Goal: Information Seeking & Learning: Understand process/instructions

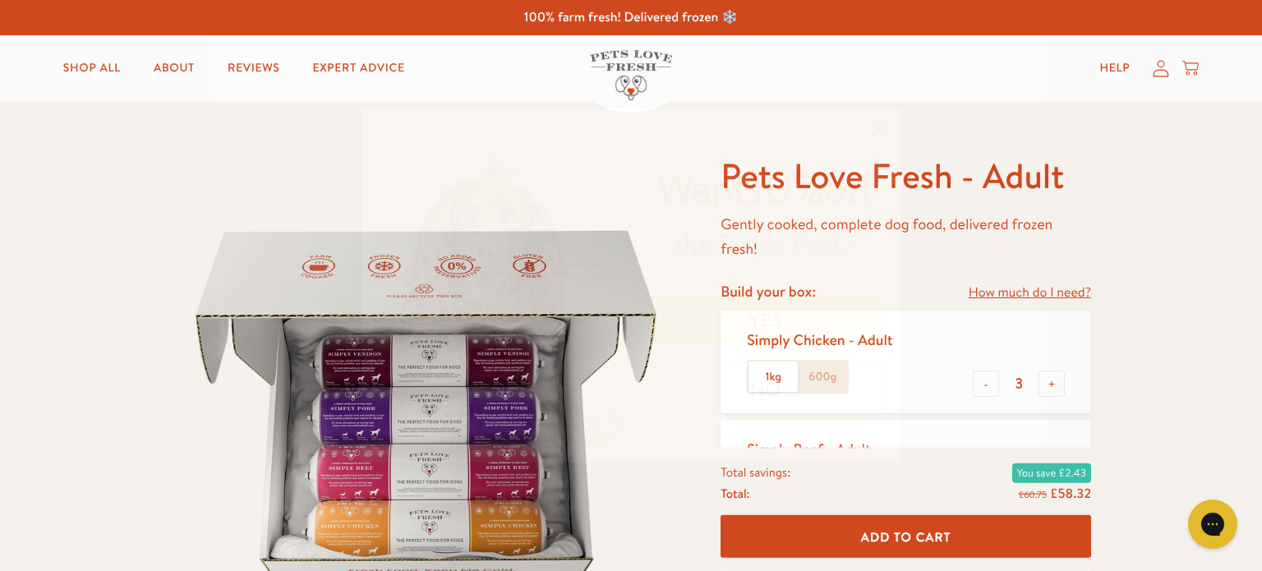
click at [800, 316] on button "YES" at bounding box center [765, 319] width 235 height 49
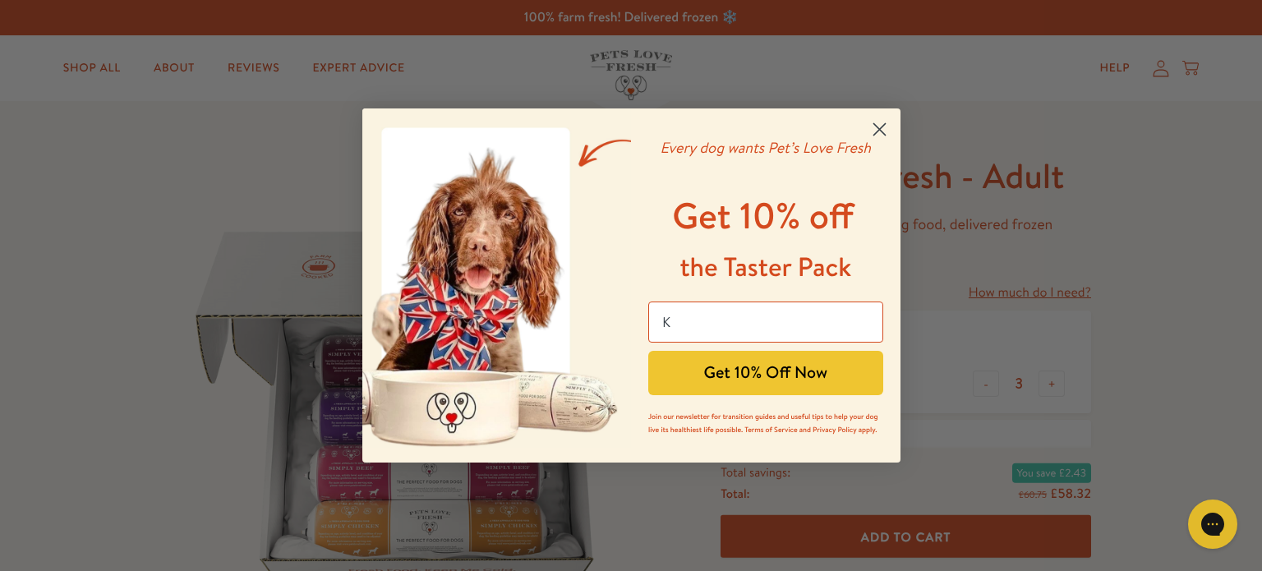
type input "kay@whitwellgarage.com"
click at [788, 370] on button "Get 10% Off Now" at bounding box center [765, 373] width 235 height 44
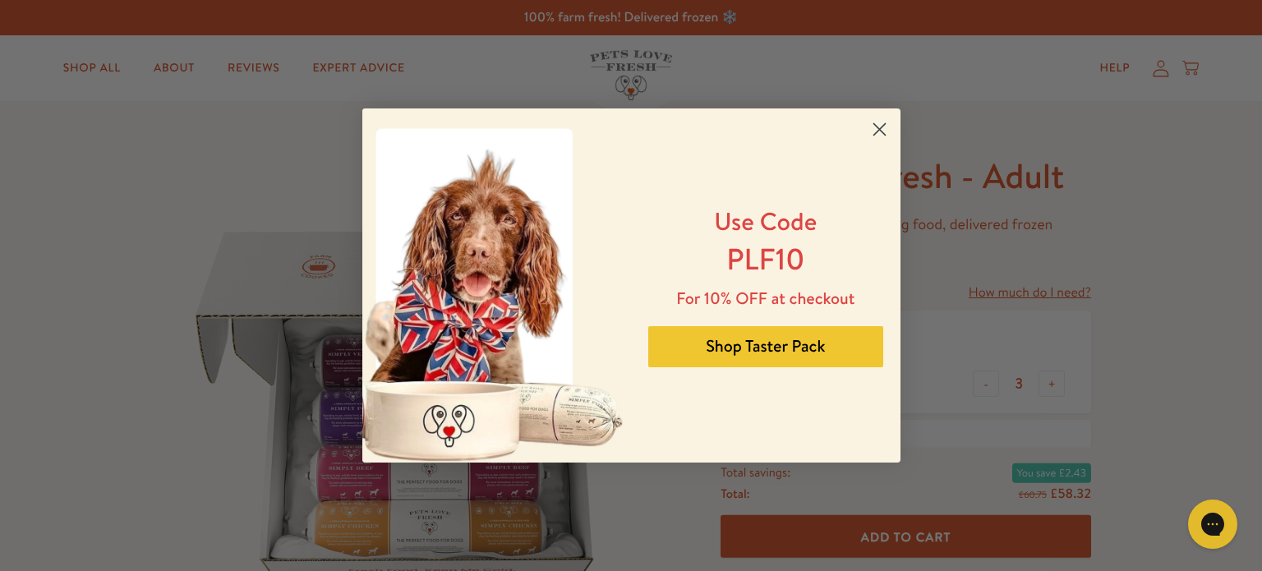
drag, startPoint x: 809, startPoint y: 348, endPoint x: 797, endPoint y: 356, distance: 14.1
click at [805, 349] on button "Shop Taster Pack" at bounding box center [765, 346] width 235 height 41
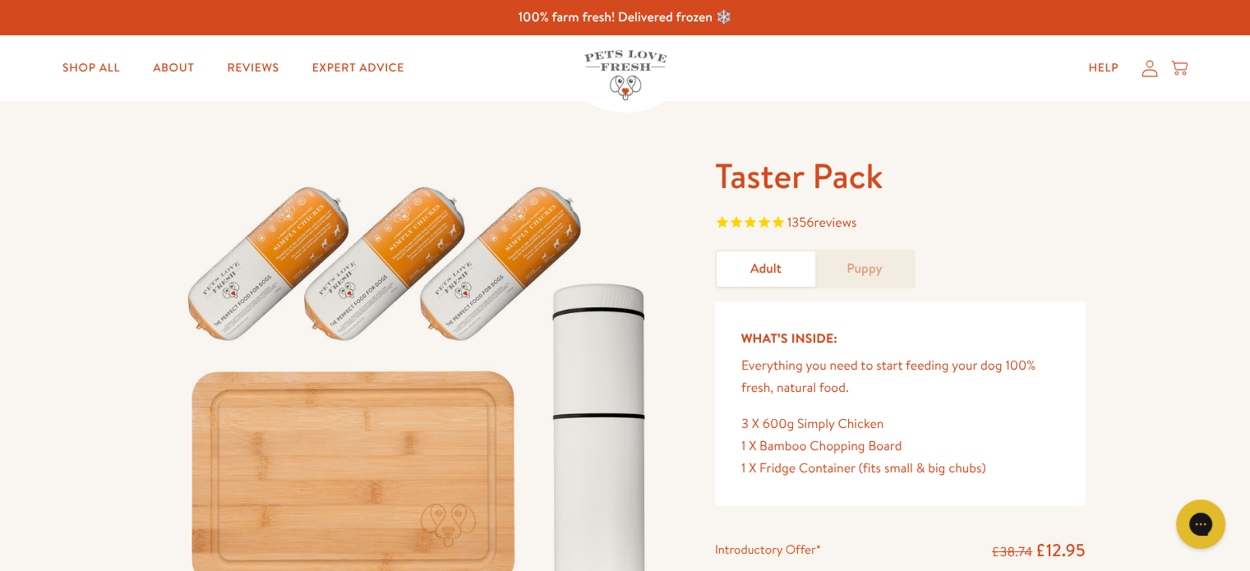
click at [880, 273] on link "Puppy" at bounding box center [864, 268] width 99 height 35
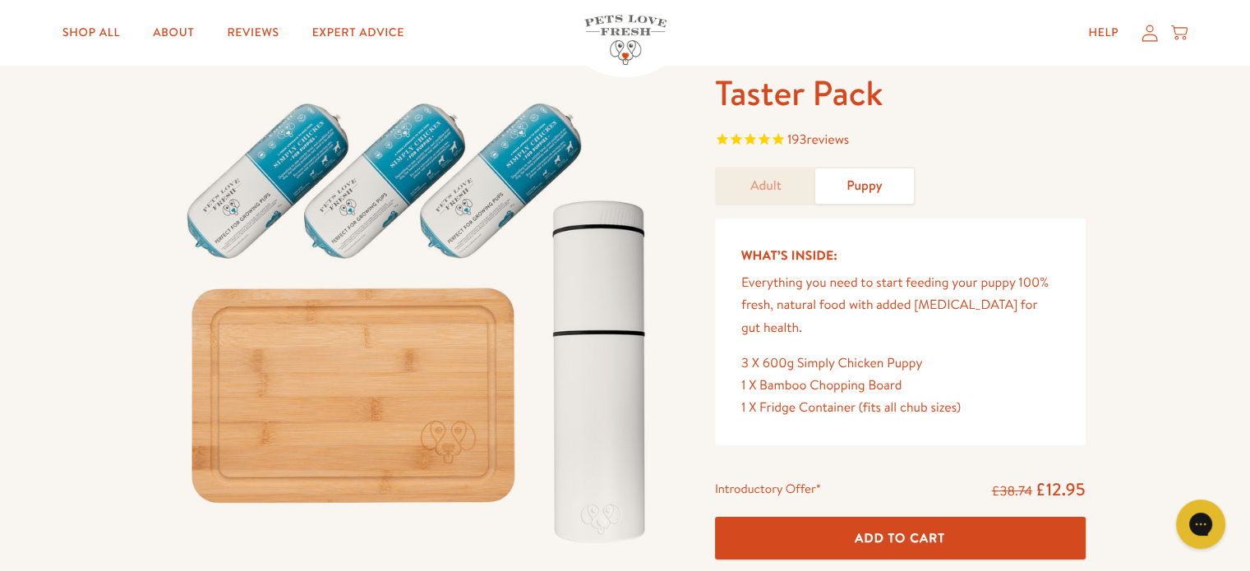
scroll to position [82, 0]
click at [773, 180] on link "Adult" at bounding box center [766, 186] width 99 height 35
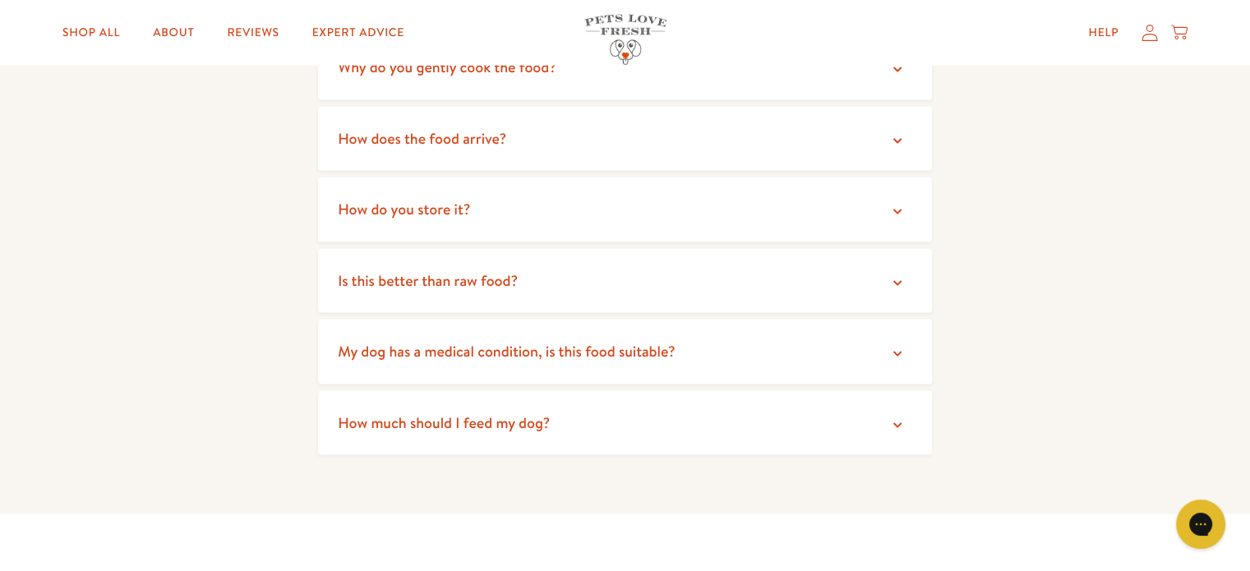
scroll to position [3369, 0]
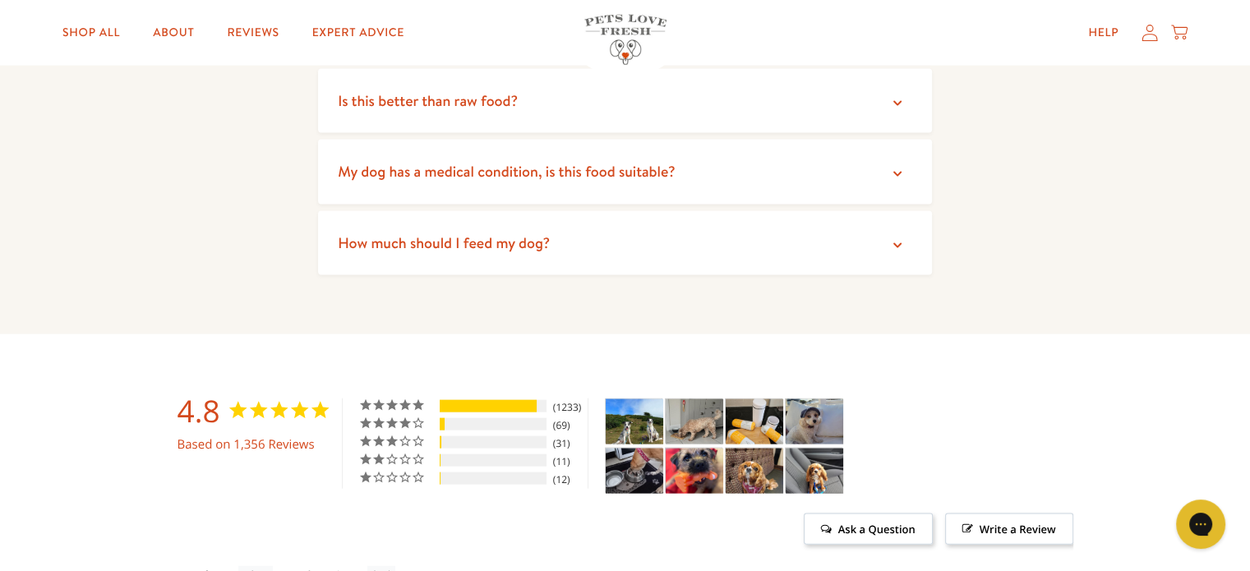
click at [895, 247] on icon at bounding box center [897, 245] width 8 height 5
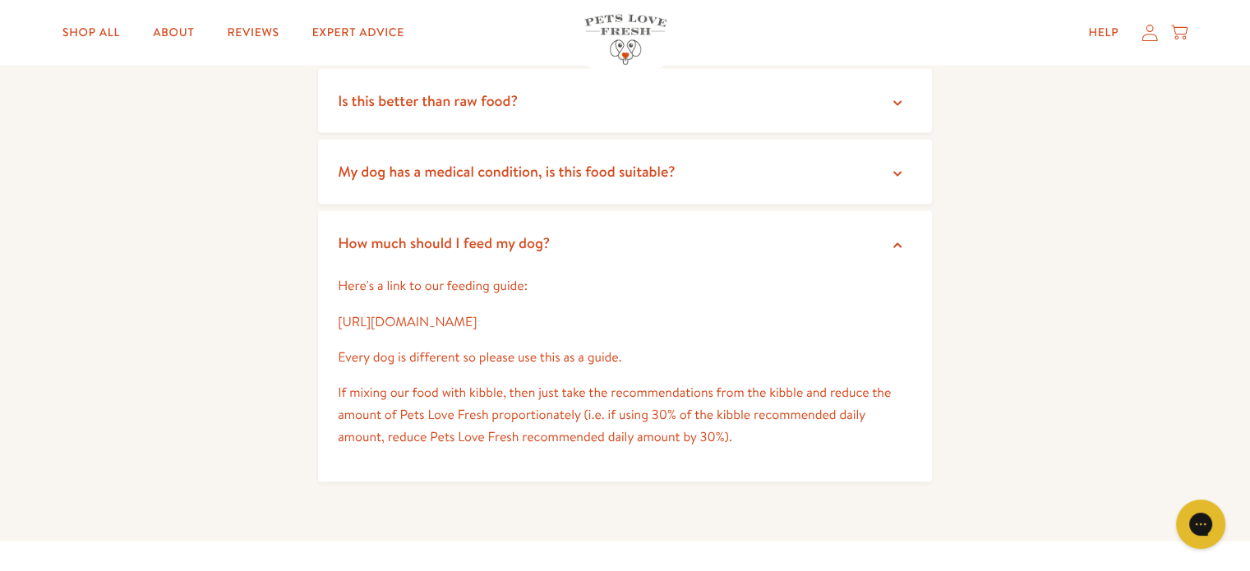
click at [468, 323] on link "https://petslovefresh.com/pages/feeding-guide" at bounding box center [407, 322] width 139 height 18
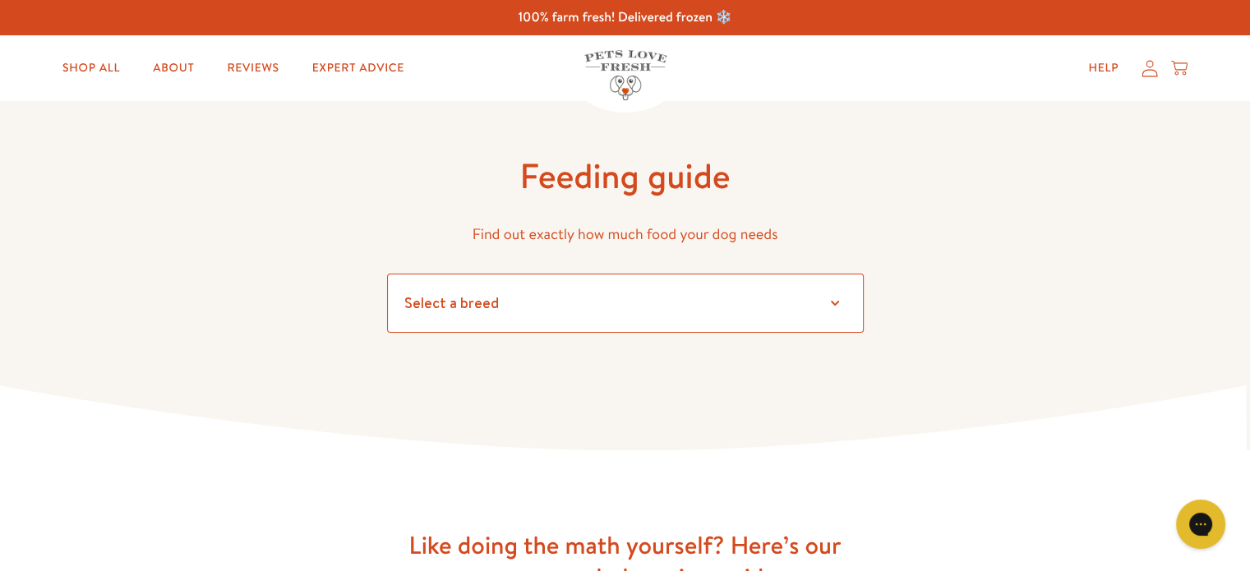
click at [838, 301] on select "Select a breed Affenpinscher Afghan hound Airedale terrier Akita Alaskan Malamu…" at bounding box center [625, 303] width 477 height 59
click at [598, 306] on select "Select a breed Affenpinscher Afghan hound Airedale terrier Akita Alaskan Malamu…" at bounding box center [625, 303] width 477 height 59
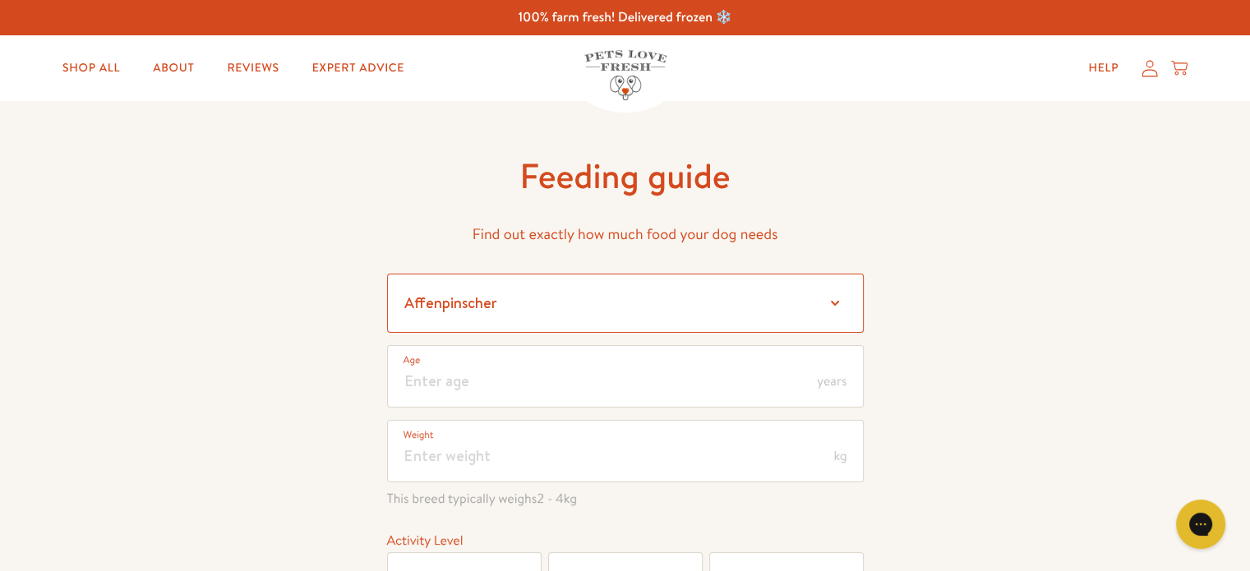
click at [835, 302] on select "Select a breed Affenpinscher Afghan hound Airedale terrier Akita Alaskan Malamu…" at bounding box center [625, 303] width 477 height 59
select select "10"
click at [447, 305] on select "Select a breed Affenpinscher Afghan hound Airedale terrier Akita Alaskan Malamu…" at bounding box center [625, 303] width 477 height 59
click at [841, 302] on select "Select a breed Affenpinscher Afghan hound Airedale terrier Akita Alaskan Malamu…" at bounding box center [625, 303] width 477 height 59
click at [387, 274] on select "Select a breed Affenpinscher Afghan hound Airedale terrier Akita Alaskan Malamu…" at bounding box center [625, 303] width 477 height 59
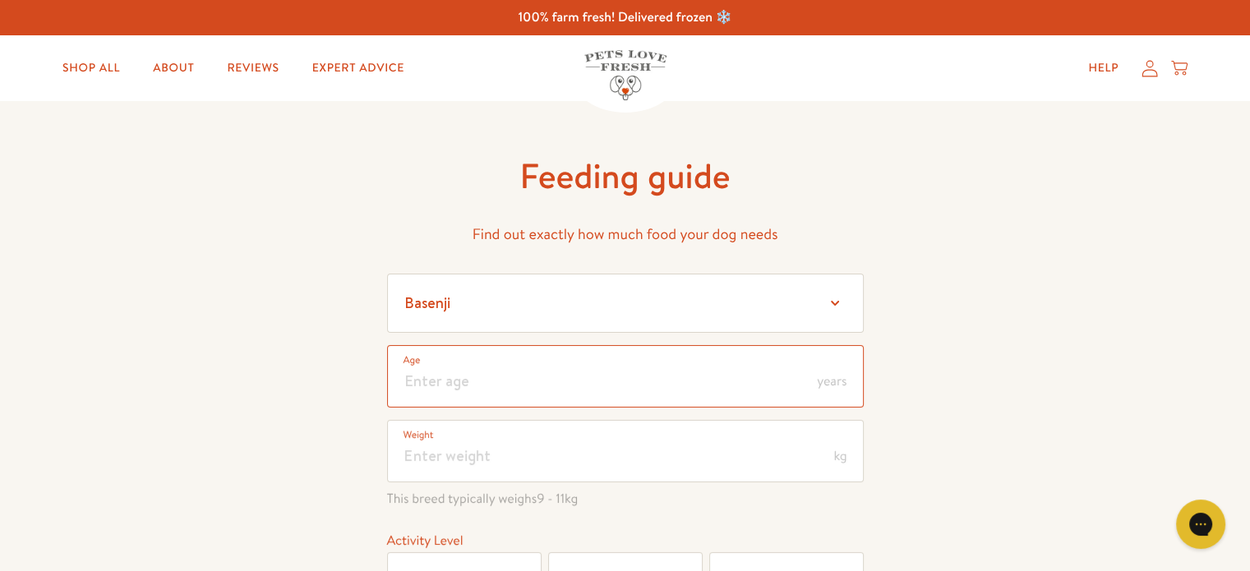
click at [555, 376] on input "number" at bounding box center [625, 376] width 477 height 62
type input "1.2"
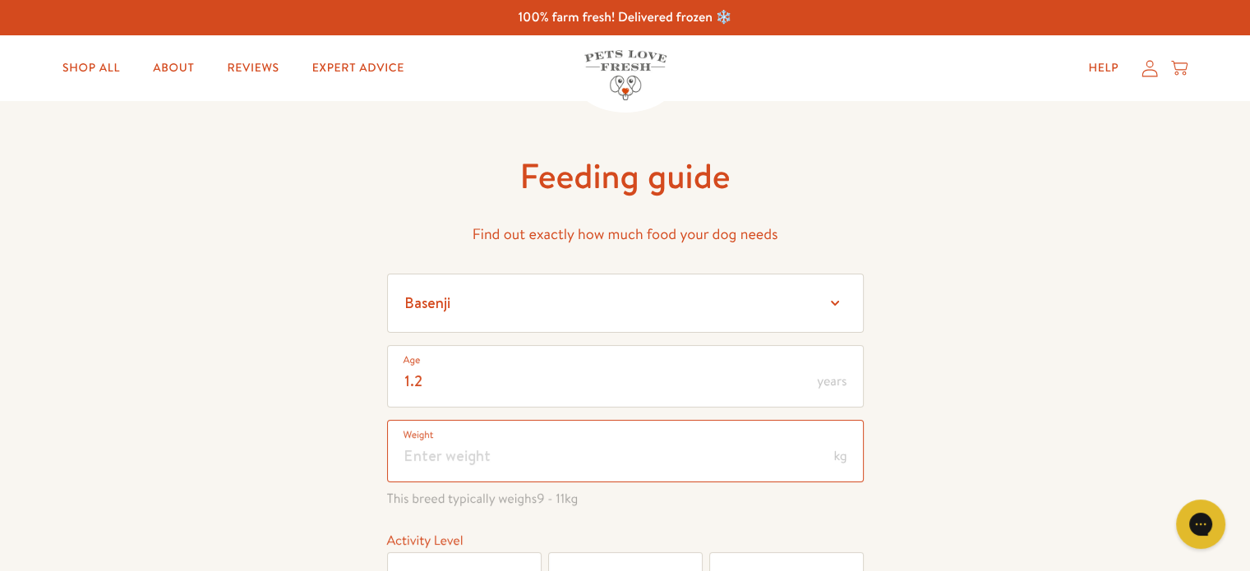
click at [542, 442] on input "number" at bounding box center [625, 451] width 477 height 62
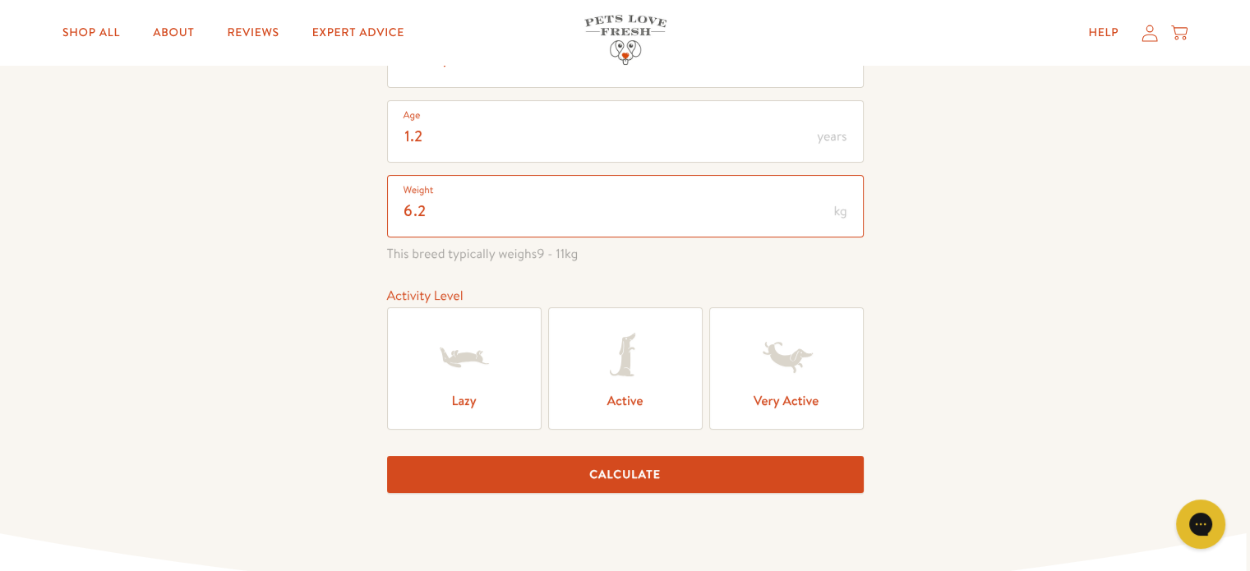
scroll to position [247, 0]
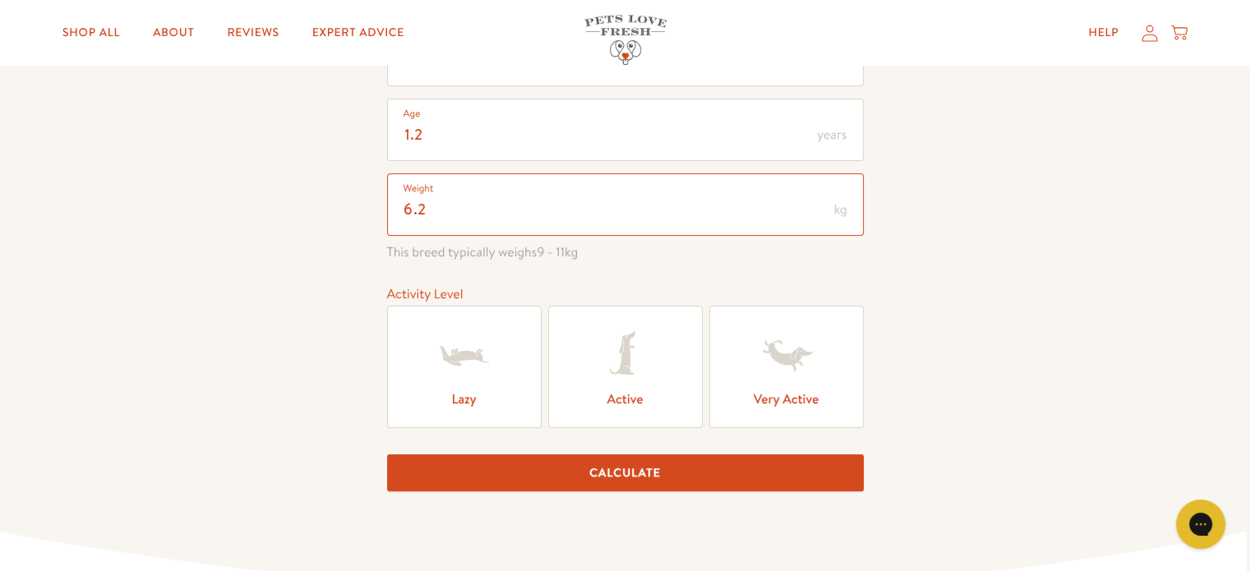
type input "6.2"
click at [625, 357] on icon at bounding box center [621, 353] width 25 height 43
click at [0, 0] on input "Active" at bounding box center [0, 0] width 0 height 0
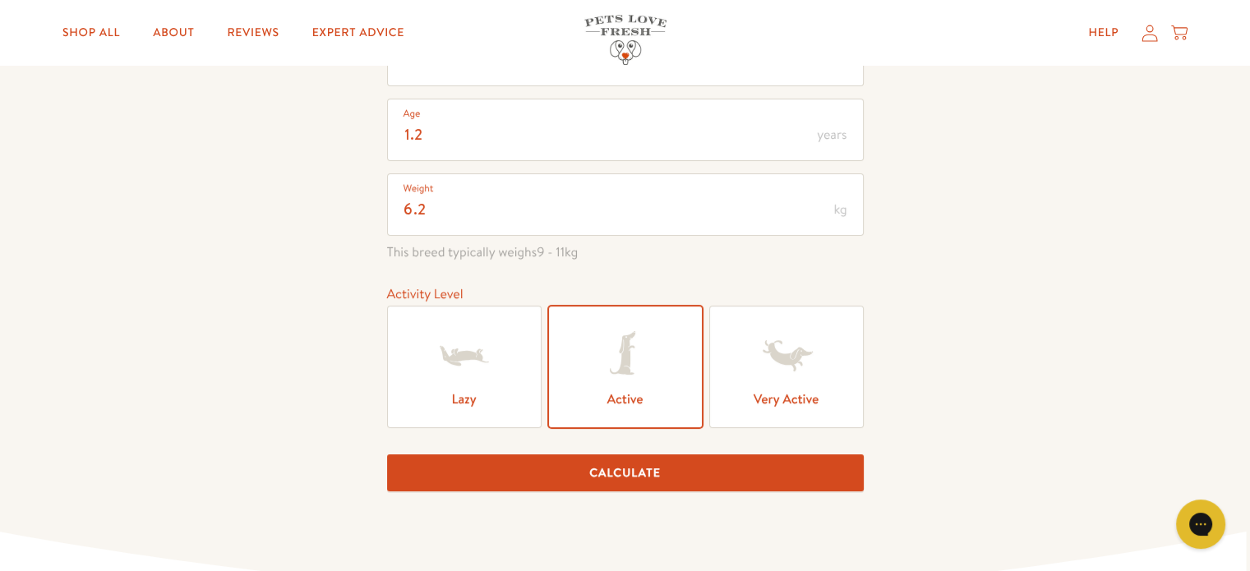
click at [639, 472] on button "Calculate" at bounding box center [625, 472] width 477 height 37
click at [431, 132] on input "1.2" at bounding box center [625, 130] width 477 height 62
drag, startPoint x: 431, startPoint y: 132, endPoint x: 358, endPoint y: 137, distance: 72.5
click at [358, 137] on div "Feeding guide Find out exactly how much food your dog needs Select a breed Affe…" at bounding box center [625, 226] width 1250 height 742
type input "1"
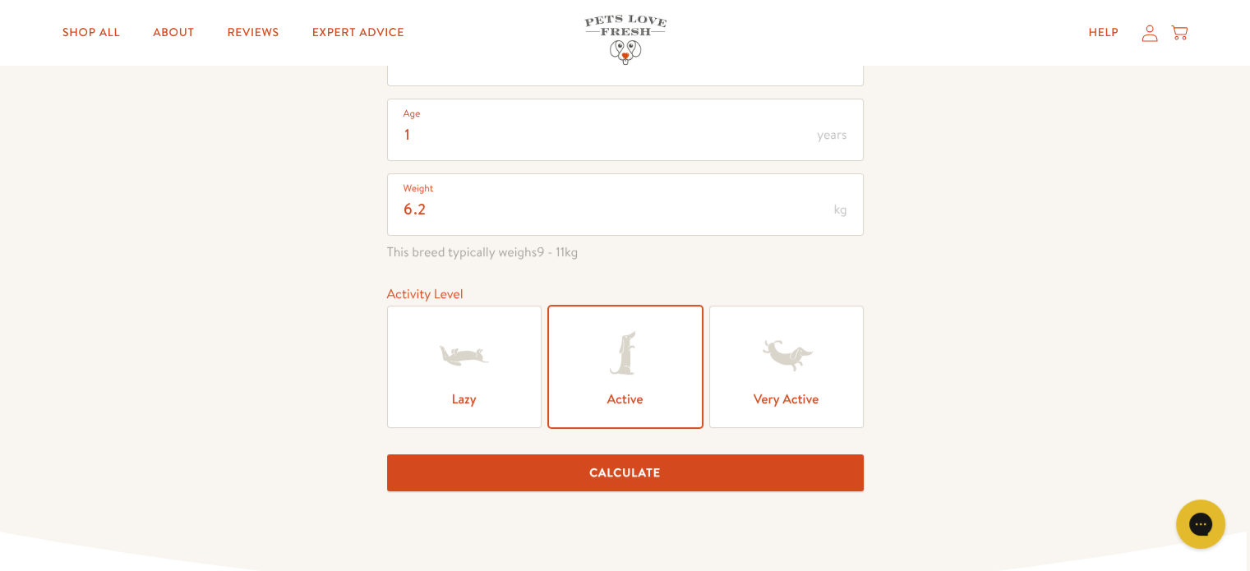
click at [634, 358] on icon at bounding box center [625, 356] width 66 height 66
click at [0, 0] on input "Active" at bounding box center [0, 0] width 0 height 0
click at [624, 476] on button "Calculate" at bounding box center [625, 472] width 477 height 37
type input "6"
click at [647, 374] on icon at bounding box center [625, 356] width 66 height 66
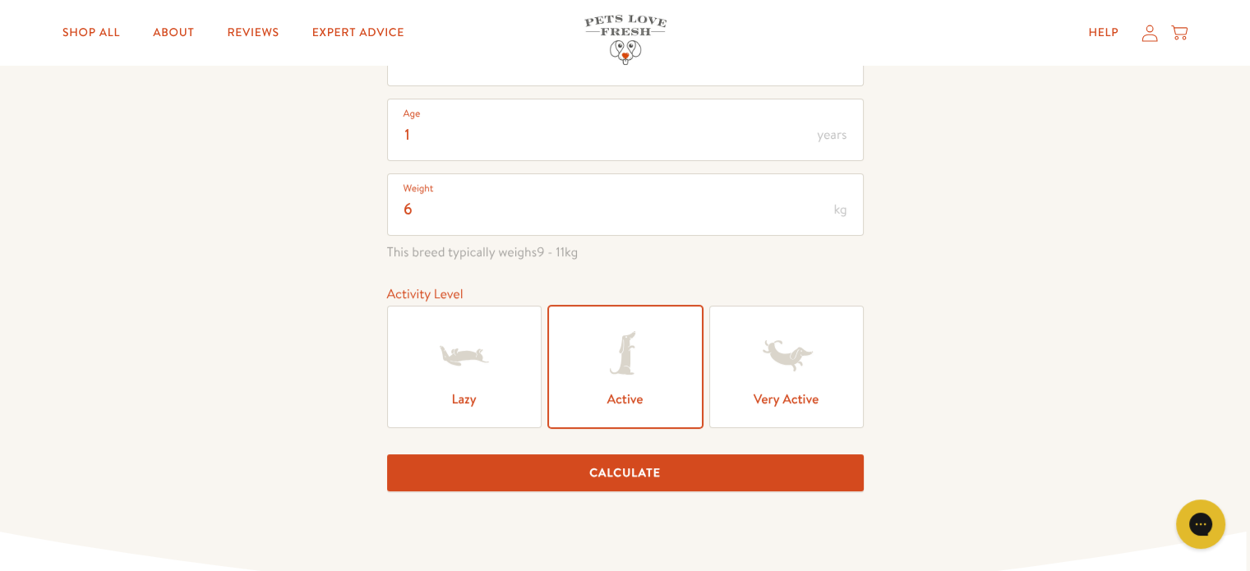
click at [0, 0] on input "Active" at bounding box center [0, 0] width 0 height 0
click at [644, 478] on button "Calculate" at bounding box center [625, 472] width 477 height 37
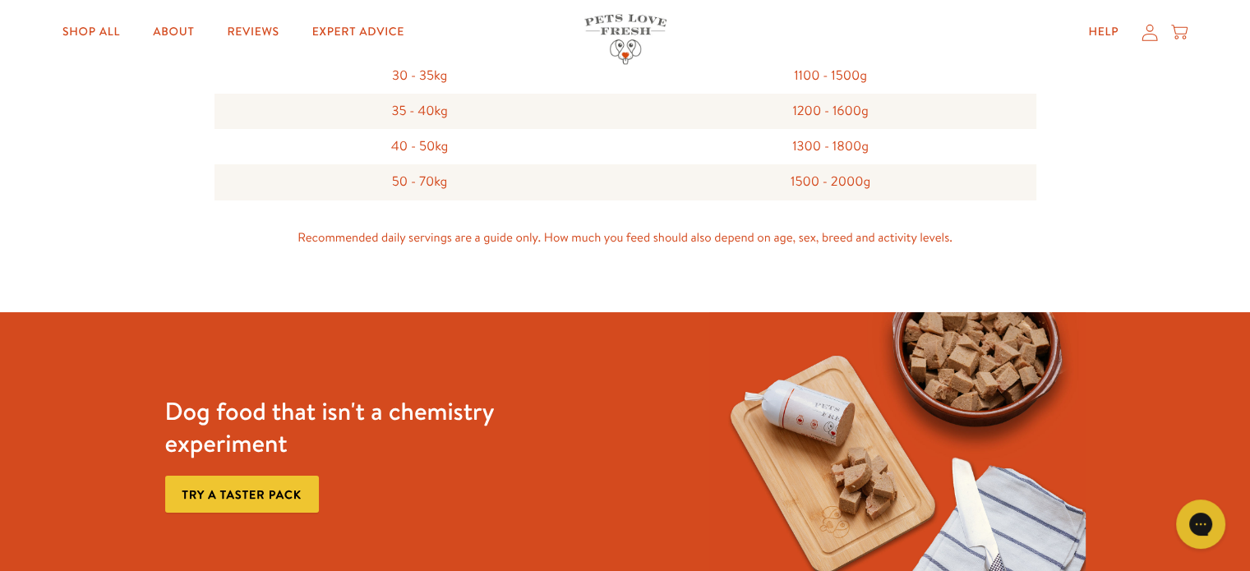
scroll to position [2100, 0]
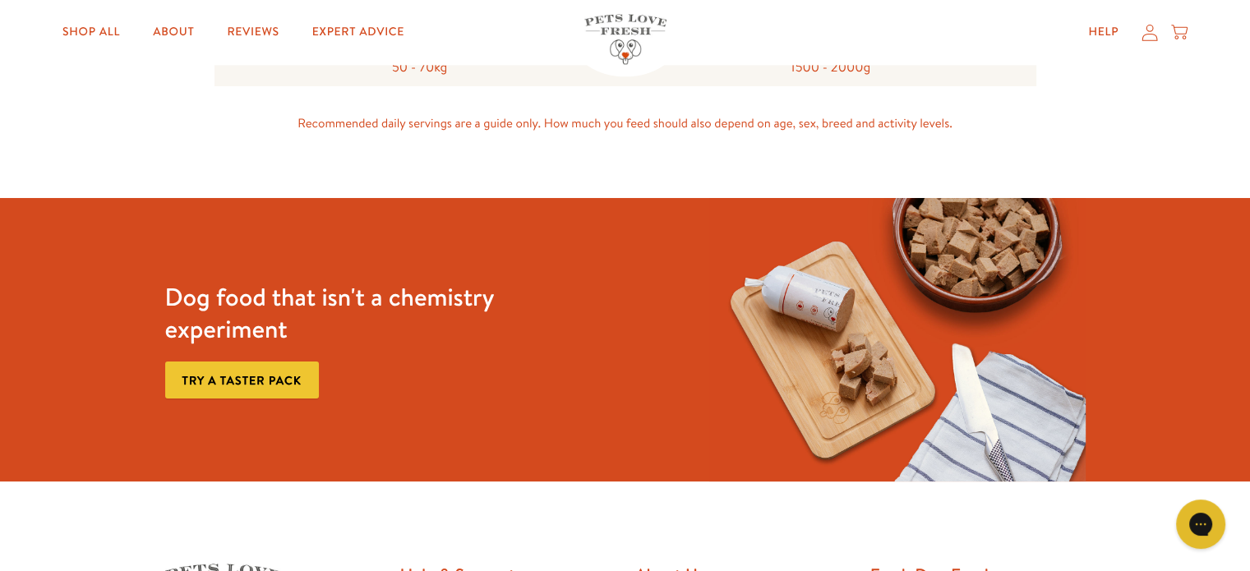
click at [265, 380] on link "Try a taster pack" at bounding box center [242, 380] width 154 height 37
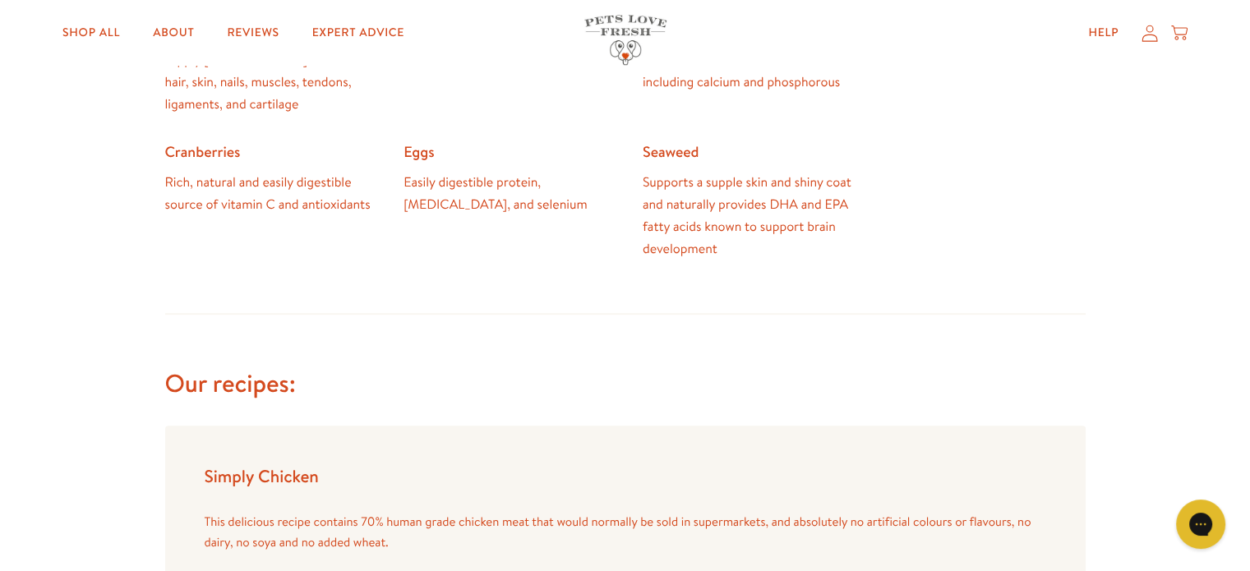
scroll to position [1233, 0]
click at [100, 30] on link "Shop All" at bounding box center [91, 32] width 84 height 33
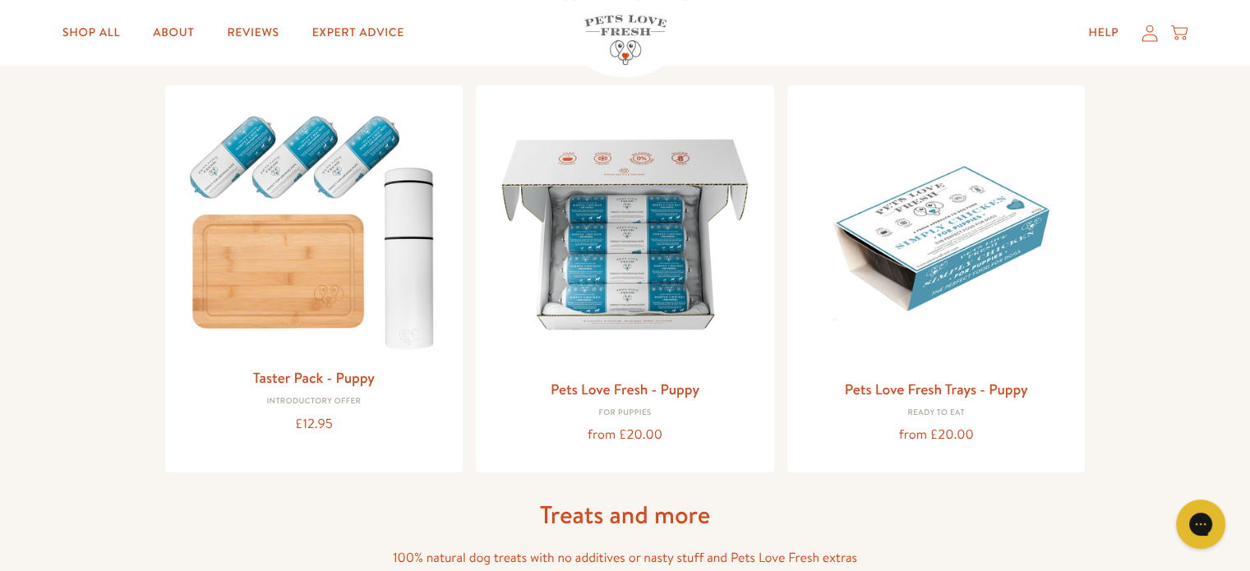
scroll to position [657, 0]
